Goal: Check status: Check status

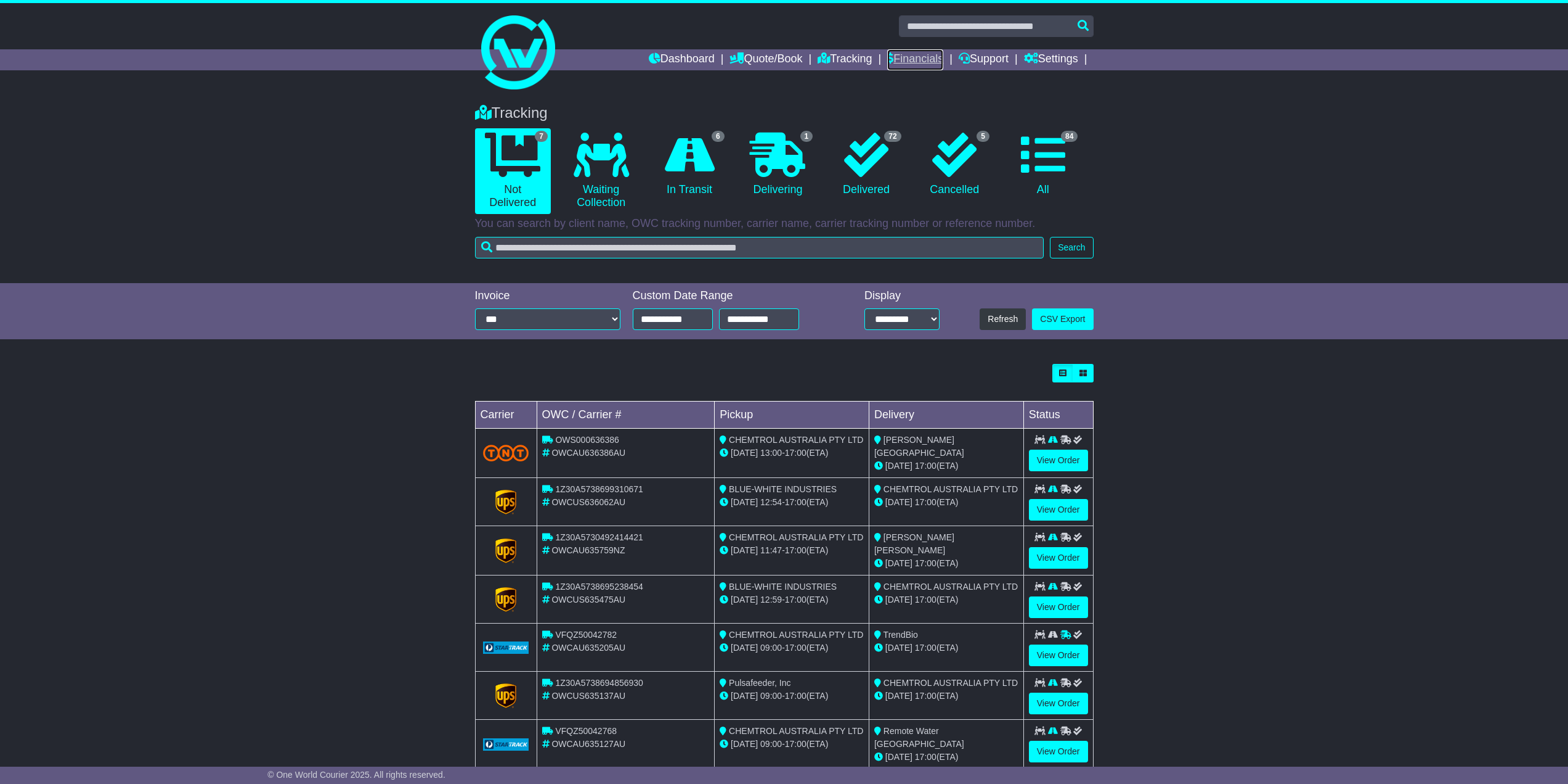
click at [913, 59] on link "Financials" at bounding box center [915, 60] width 56 height 21
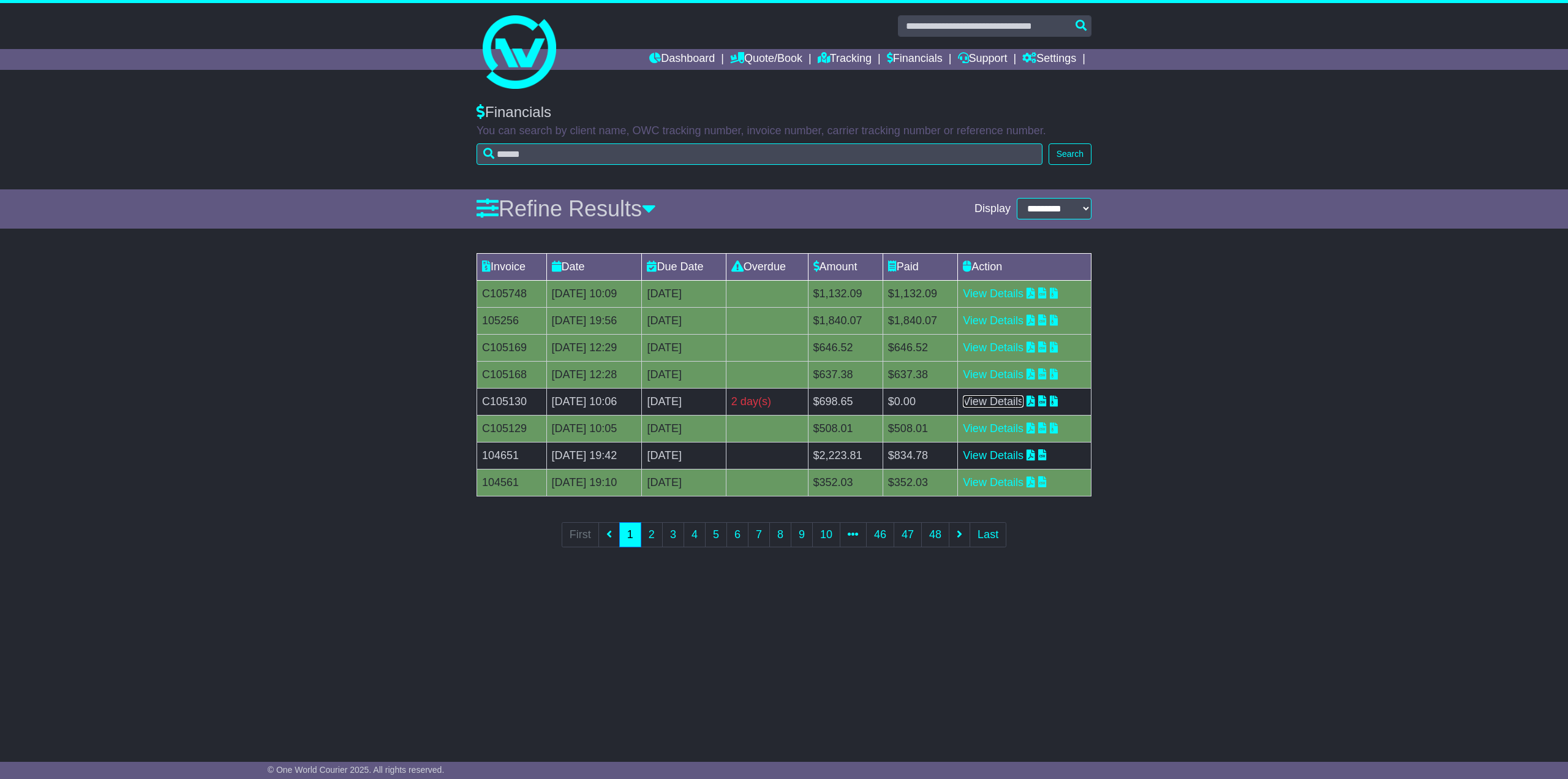
click at [994, 398] on link "View Details" at bounding box center [993, 401] width 60 height 12
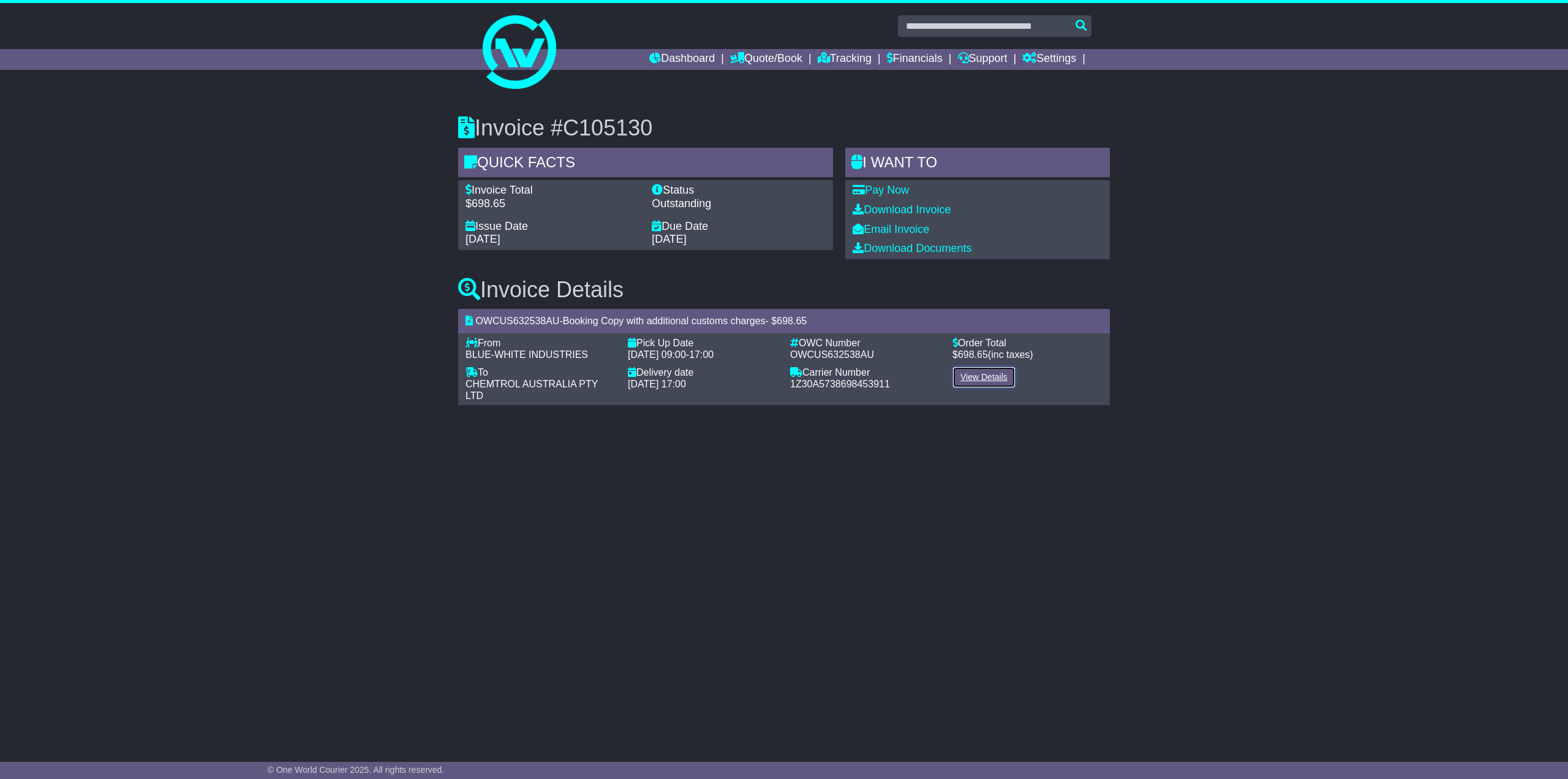
click at [991, 378] on link "View Details" at bounding box center [984, 377] width 63 height 22
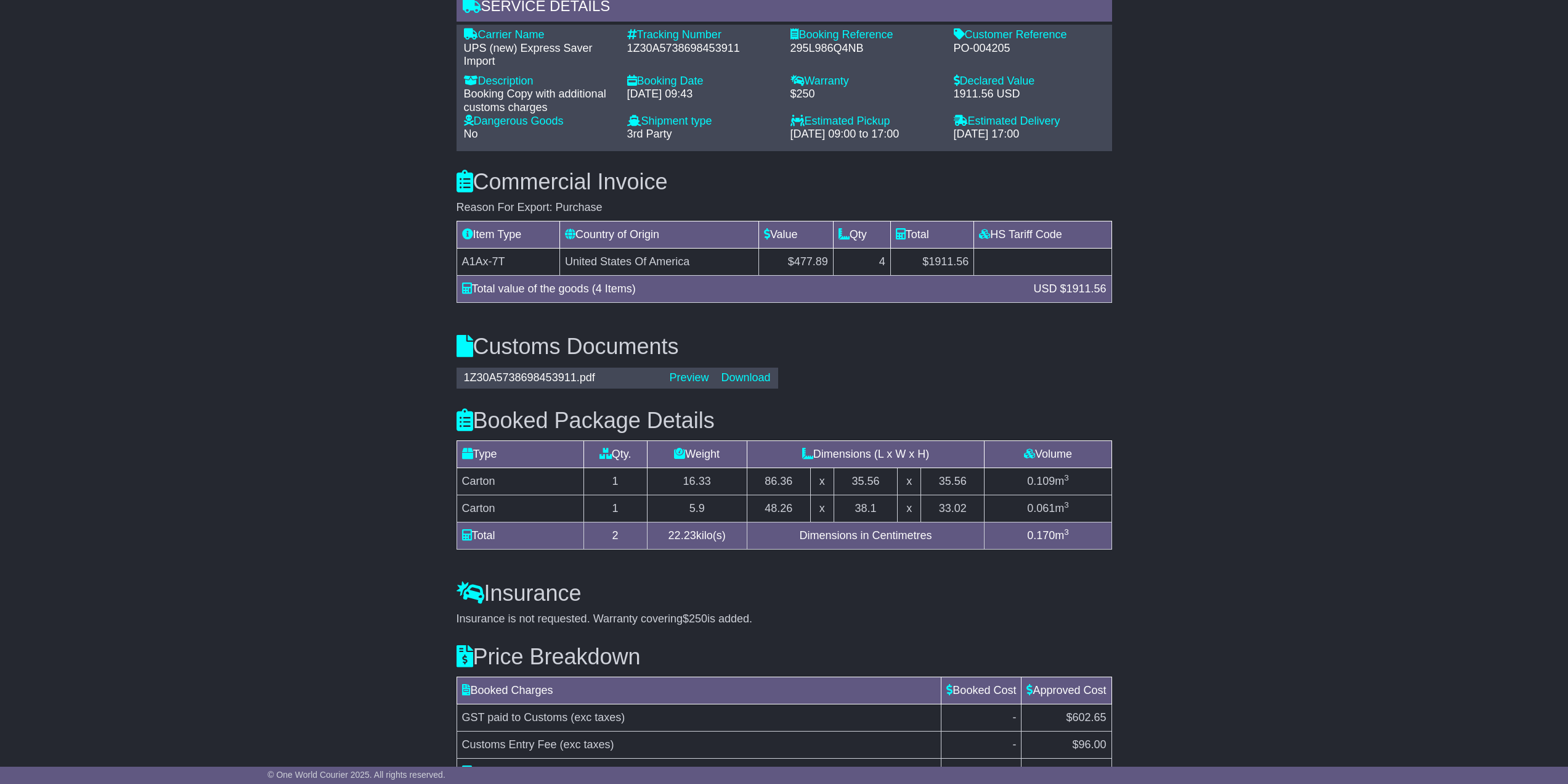
scroll to position [1025, 0]
